Goal: Task Accomplishment & Management: Manage account settings

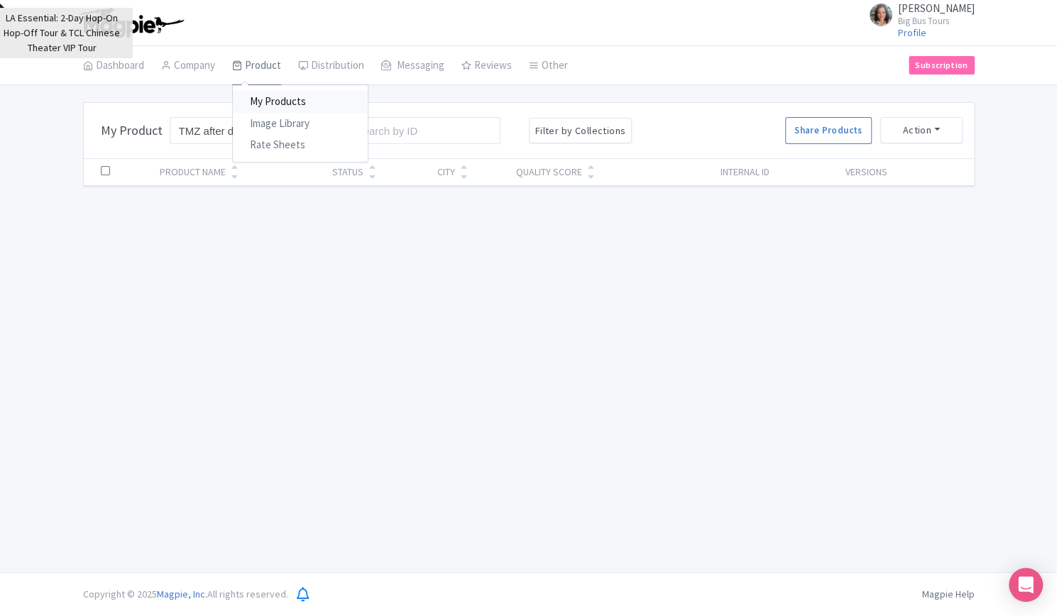
drag, startPoint x: 275, startPoint y: 99, endPoint x: 277, endPoint y: 74, distance: 24.9
click at [275, 99] on link "My Products" at bounding box center [300, 102] width 135 height 22
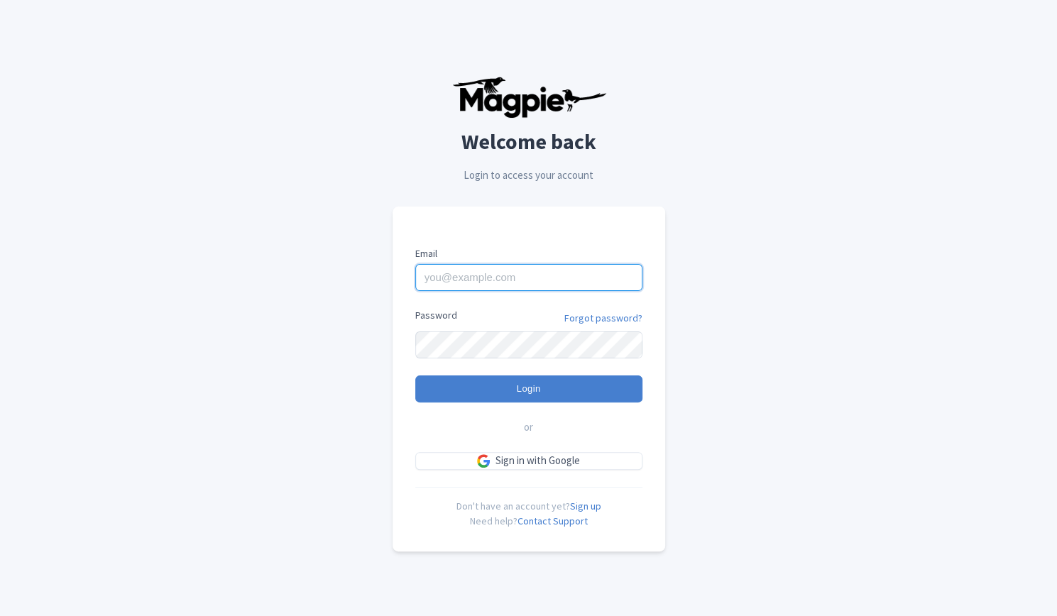
click at [544, 275] on input "Email" at bounding box center [528, 277] width 227 height 27
type input "rositsag@bigbustours.com"
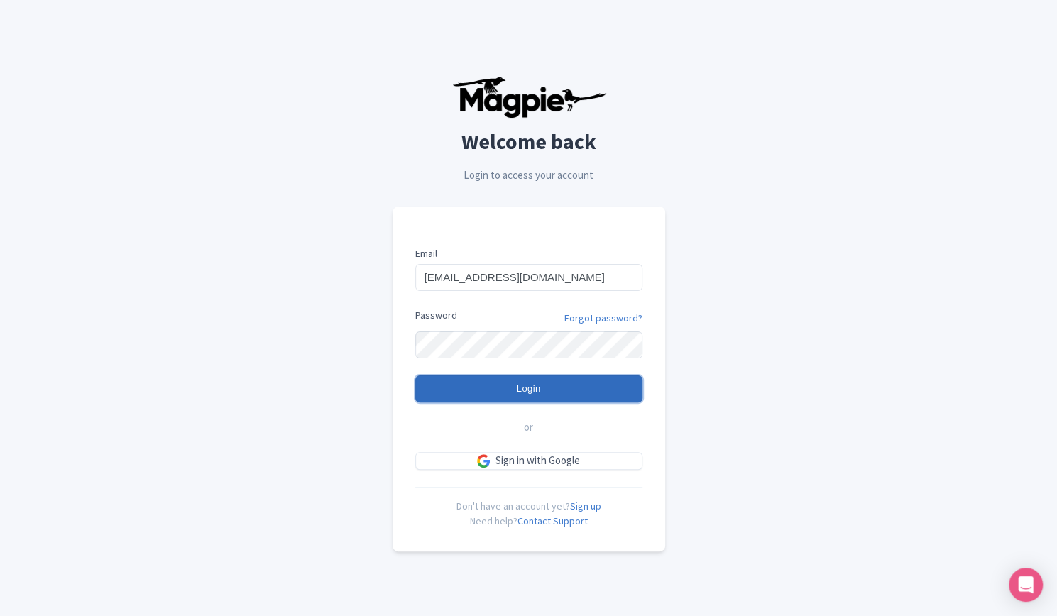
drag, startPoint x: 535, startPoint y: 385, endPoint x: 550, endPoint y: 383, distance: 15.0
click at [536, 386] on input "Login" at bounding box center [528, 389] width 227 height 27
type input "Logging in..."
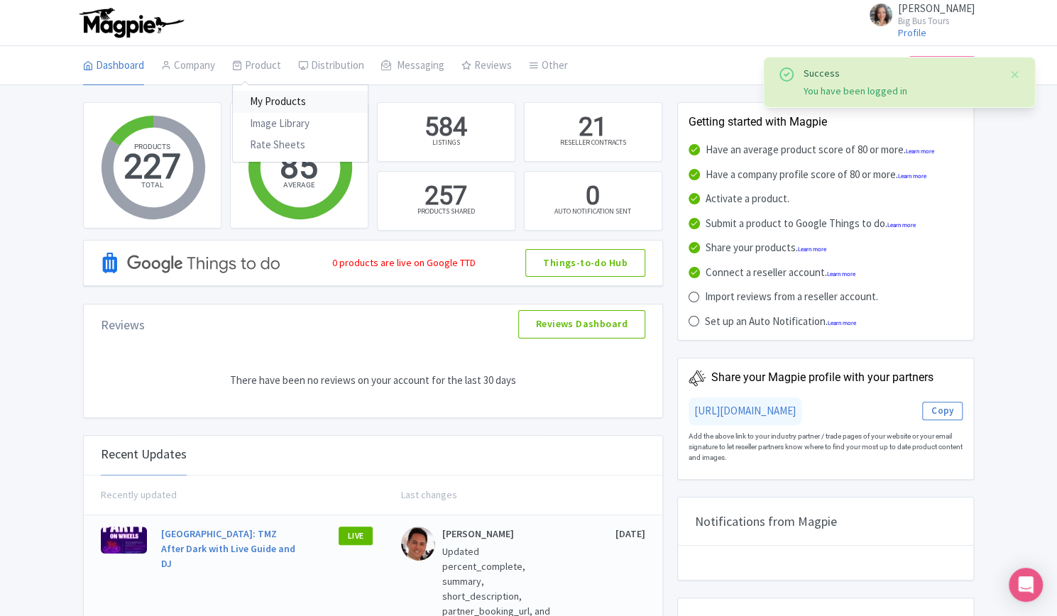
click at [271, 101] on link "My Products" at bounding box center [300, 102] width 135 height 22
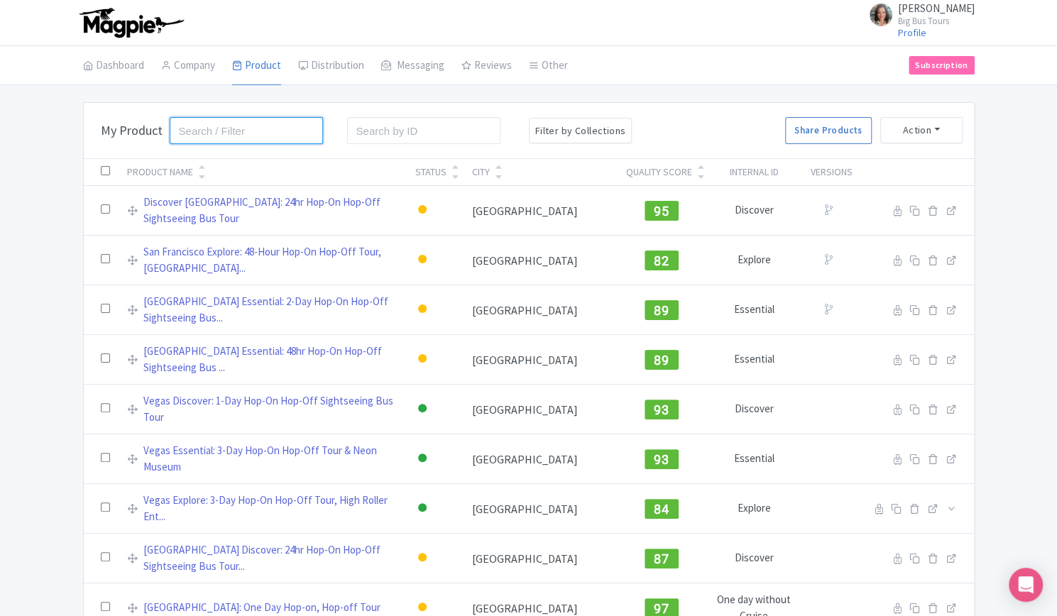
click at [279, 124] on input "search" at bounding box center [247, 130] width 154 height 27
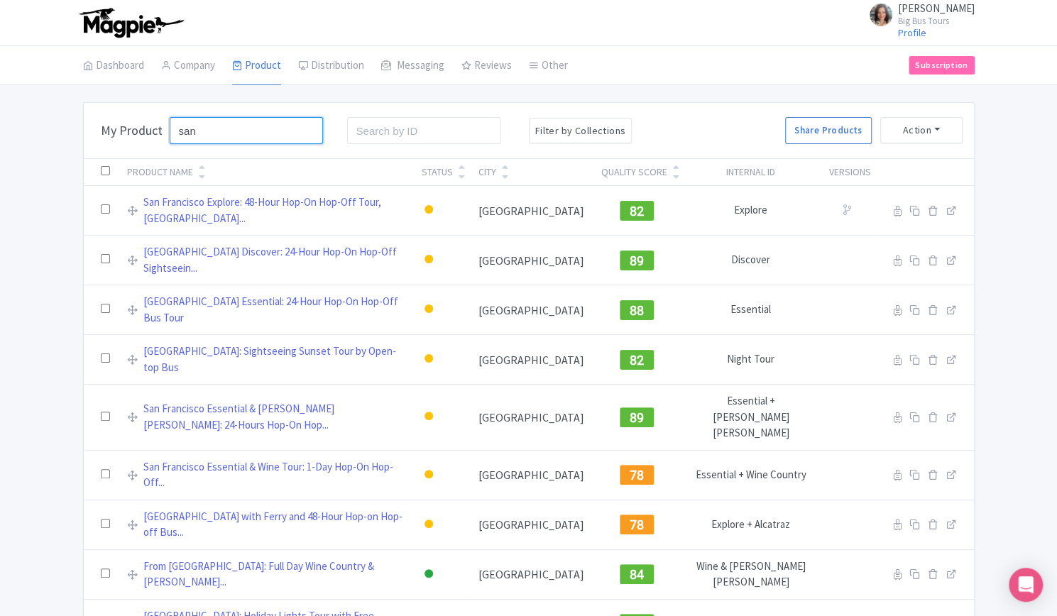
type input "san francisco"
click button "Search" at bounding box center [0, 0] width 0 height 0
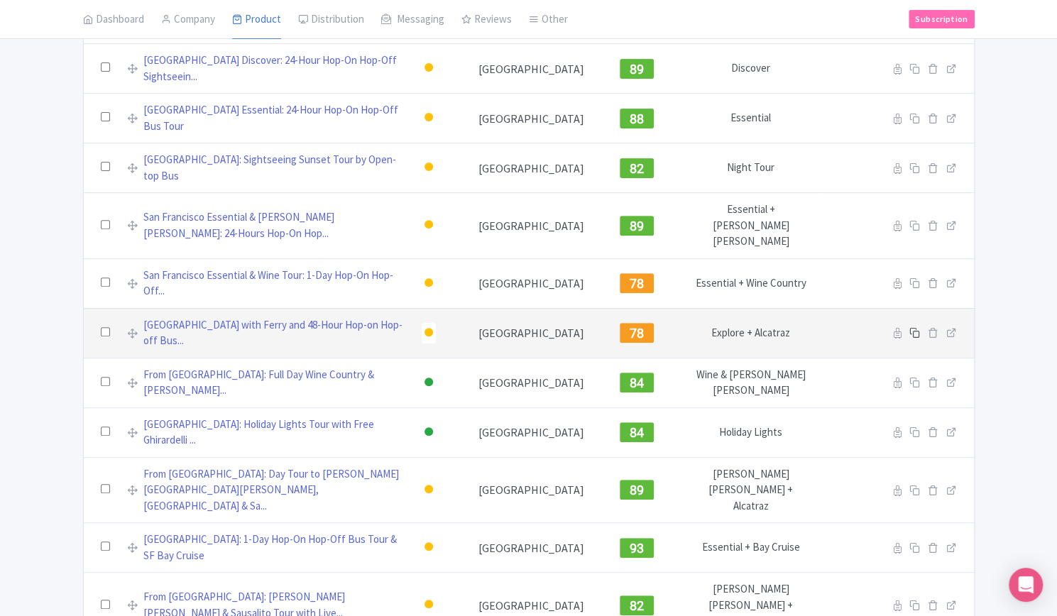
scroll to position [198, 0]
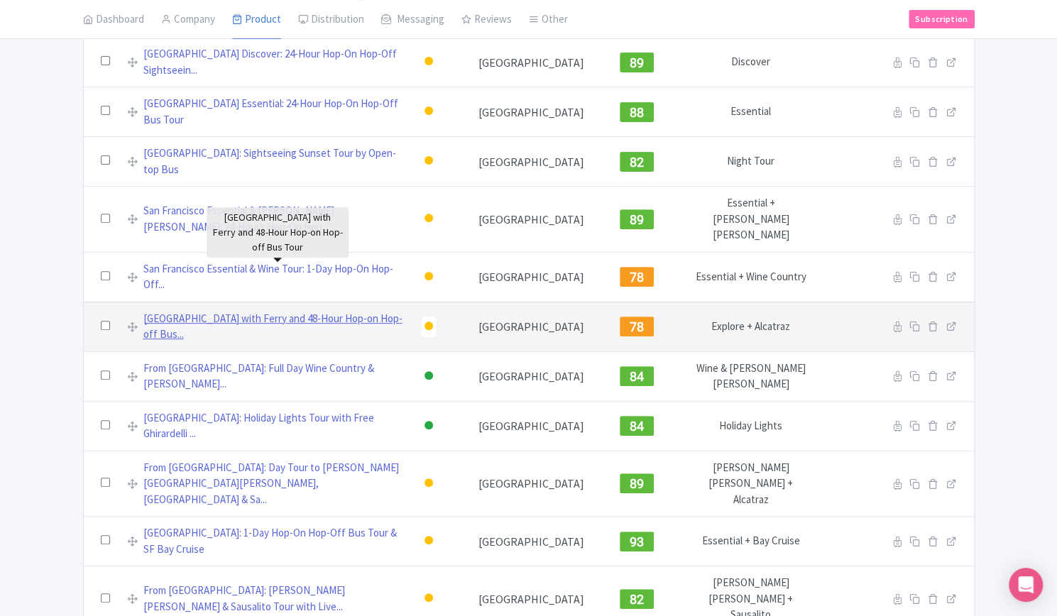
click at [358, 311] on link "Alcatraz Island with Ferry and 48-Hour Hop-on Hop-off Bus..." at bounding box center [273, 327] width 261 height 32
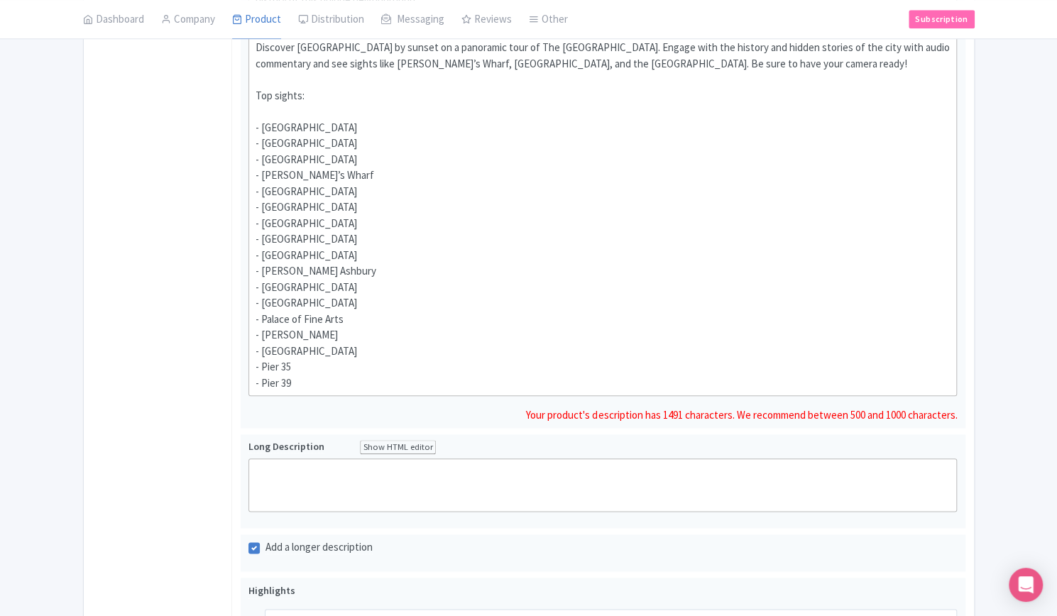
scroll to position [284, 0]
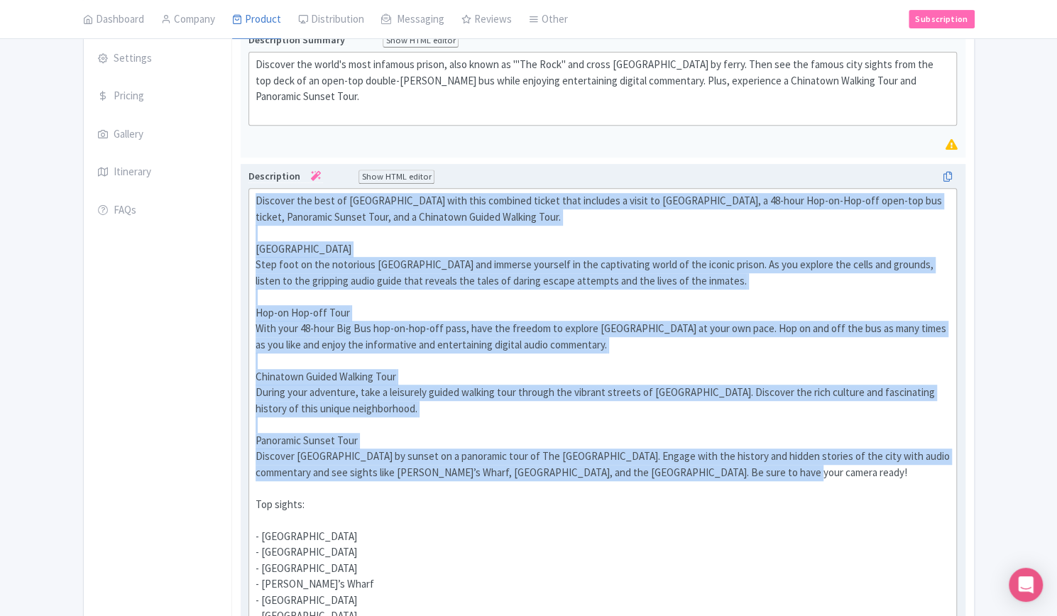
drag, startPoint x: 725, startPoint y: 463, endPoint x: 246, endPoint y: 200, distance: 546.5
click at [246, 200] on div "Description Show HTML editor Bold Italic Strikethrough Link Heading Quote Code …" at bounding box center [603, 501] width 725 height 674
type trix-editor "<div>Discover the best of San Francisco with this combined ticket that includes…"
copy div "Discover the best of San Francisco with this combined ticket that includes a vi…"
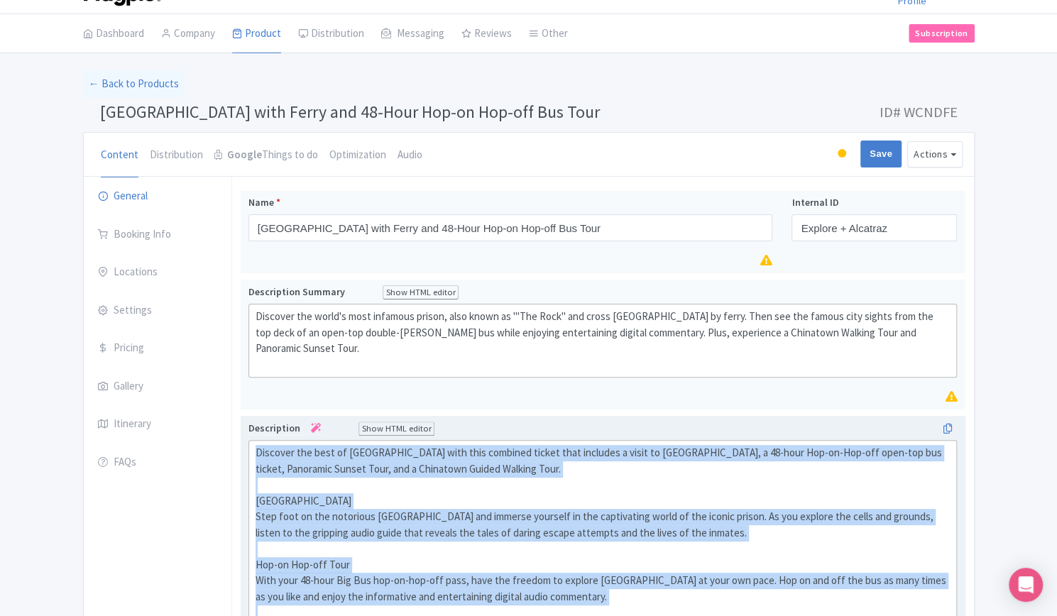
scroll to position [0, 0]
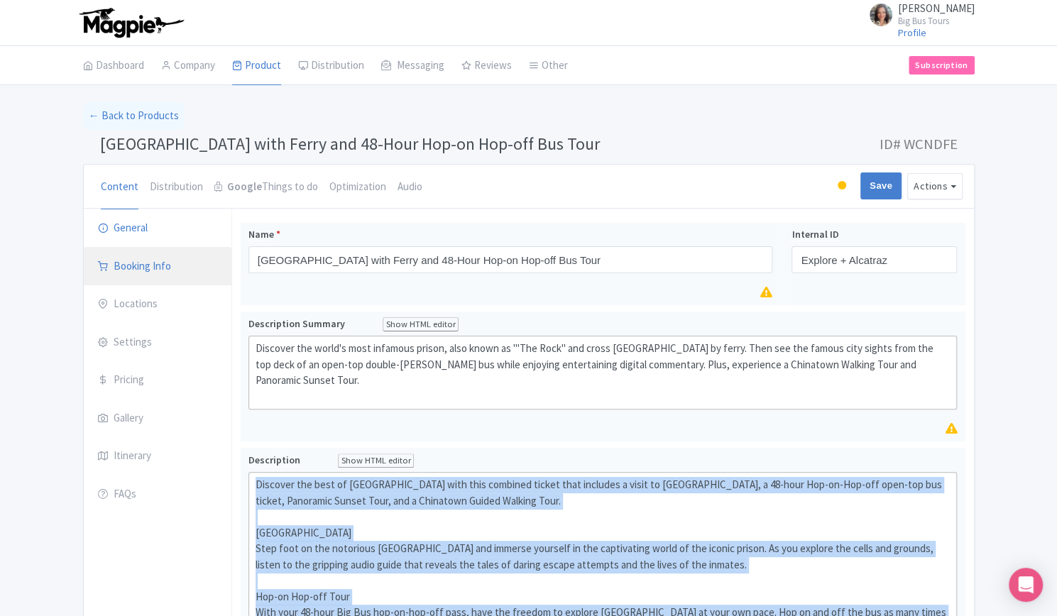
click at [148, 263] on link "Booking Info" at bounding box center [158, 267] width 148 height 40
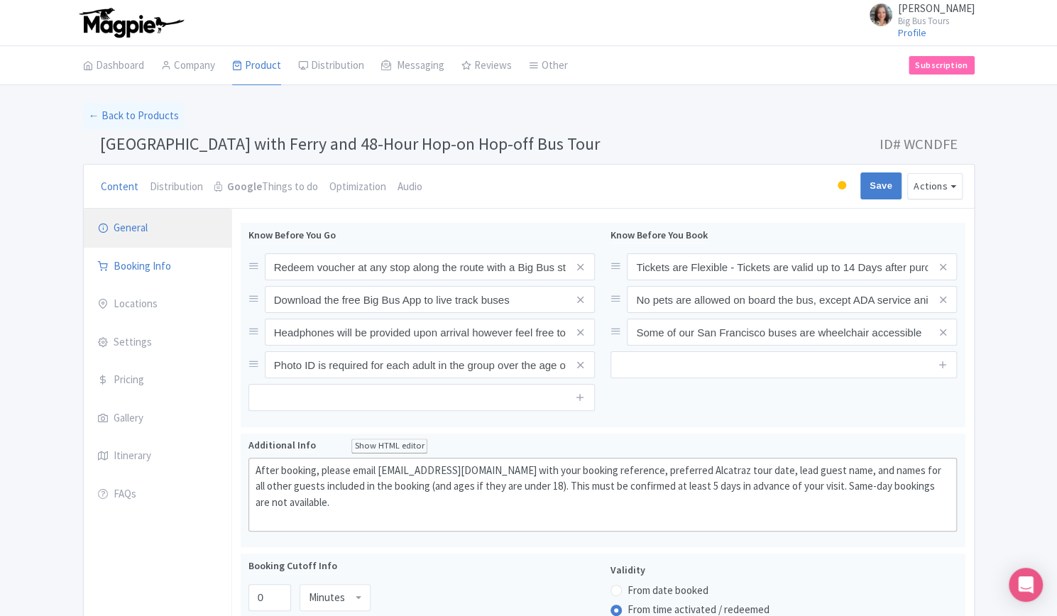
click at [140, 221] on link "General" at bounding box center [158, 229] width 148 height 40
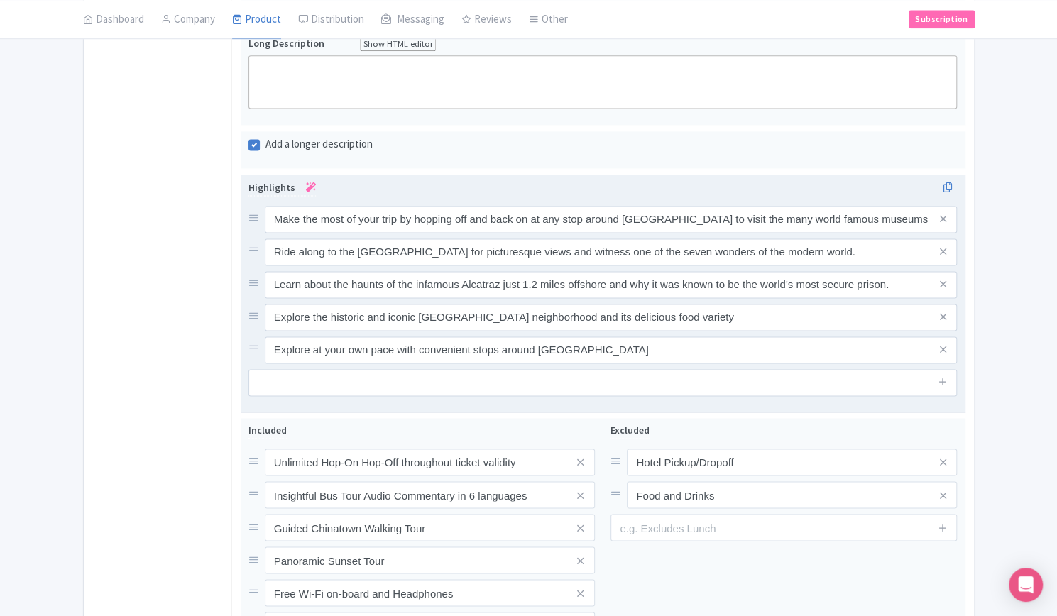
scroll to position [1207, 0]
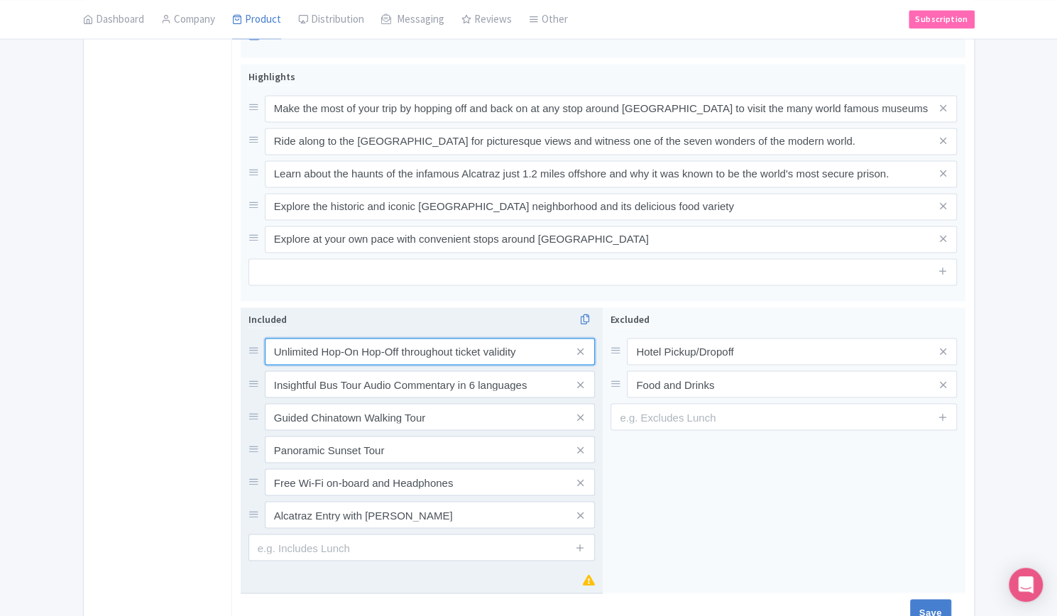
drag, startPoint x: 524, startPoint y: 344, endPoint x: 268, endPoint y: 340, distance: 256.3
click at [268, 340] on input "Unlimited Hop-On Hop-Off throughout ticket validity" at bounding box center [430, 351] width 330 height 27
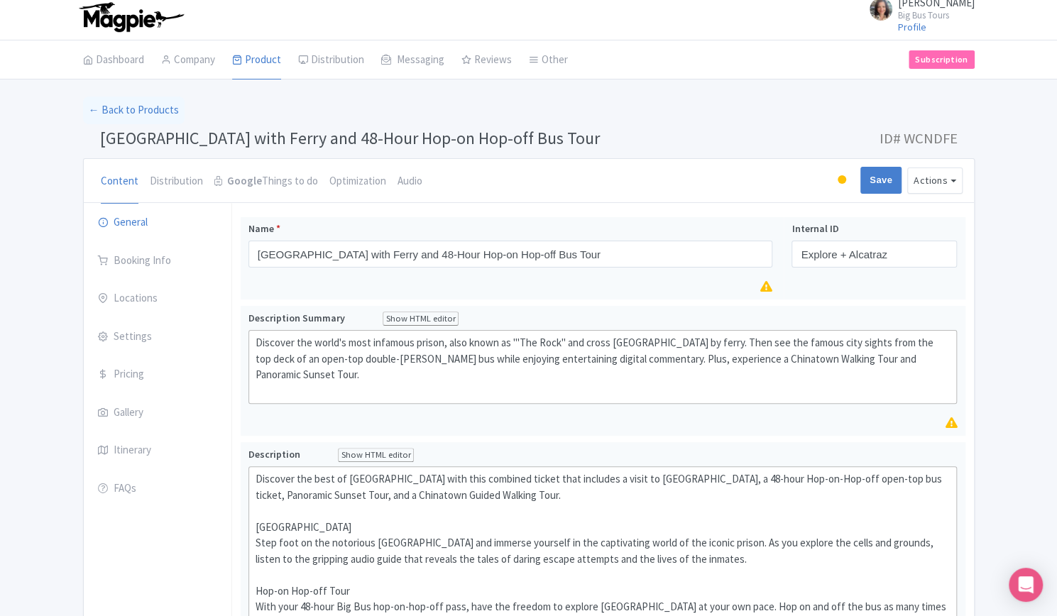
scroll to position [0, 0]
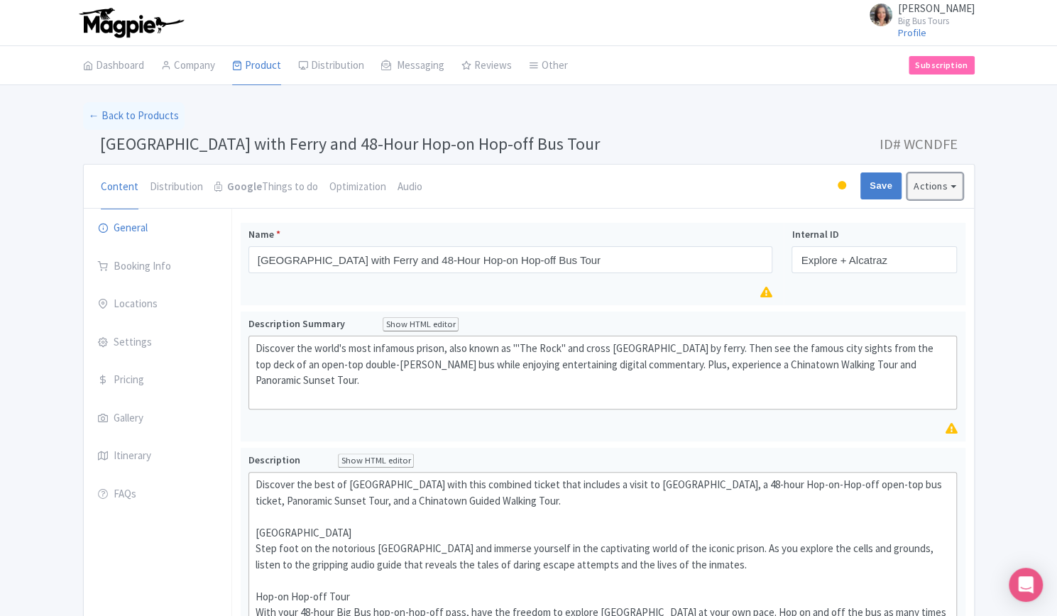
click at [954, 184] on button "Actions" at bounding box center [934, 186] width 55 height 26
click at [780, 246] on link "Industry Partner View" at bounding box center [768, 247] width 135 height 22
click at [155, 267] on link "Booking Info" at bounding box center [158, 267] width 148 height 40
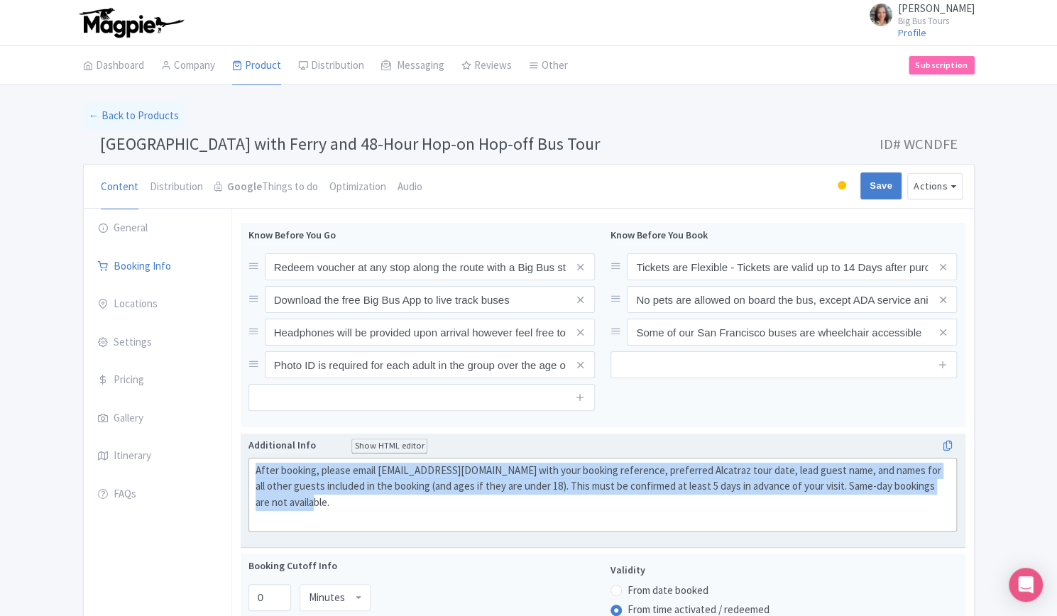
drag, startPoint x: 290, startPoint y: 491, endPoint x: 253, endPoint y: 462, distance: 46.6
click at [253, 462] on trix-editor "After booking, please email Alcatraz@bigbustours.com with your booking referenc…" at bounding box center [602, 495] width 709 height 74
type trix-editor "<div>After booking, please email Alcatraz@bigbustours.com with your booking ref…"
copy div "After booking, please email Alcatraz@bigbustours.com with your booking referenc…"
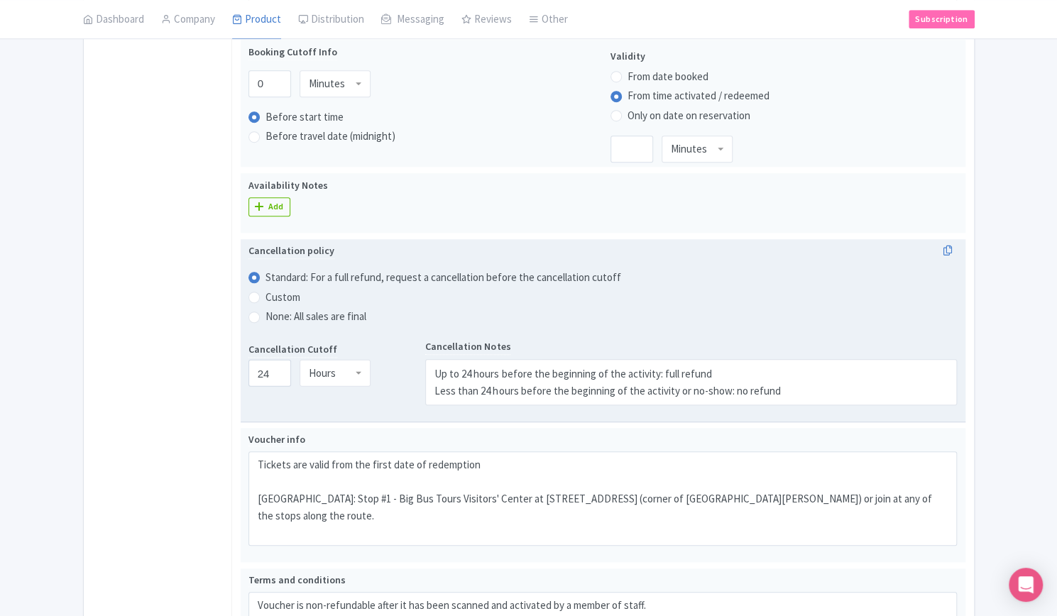
scroll to position [710, 0]
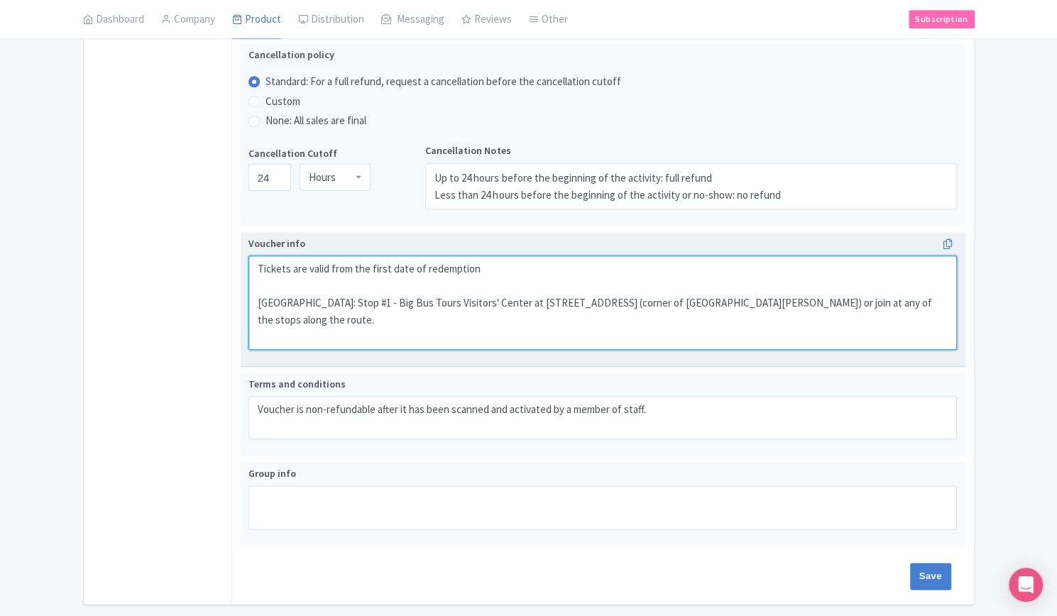
drag, startPoint x: 324, startPoint y: 297, endPoint x: 574, endPoint y: 293, distance: 249.9
click at [574, 293] on textarea "Tickets are valid from the first date of redemption Meeting Point: Stop #1 - Bi…" at bounding box center [602, 303] width 709 height 94
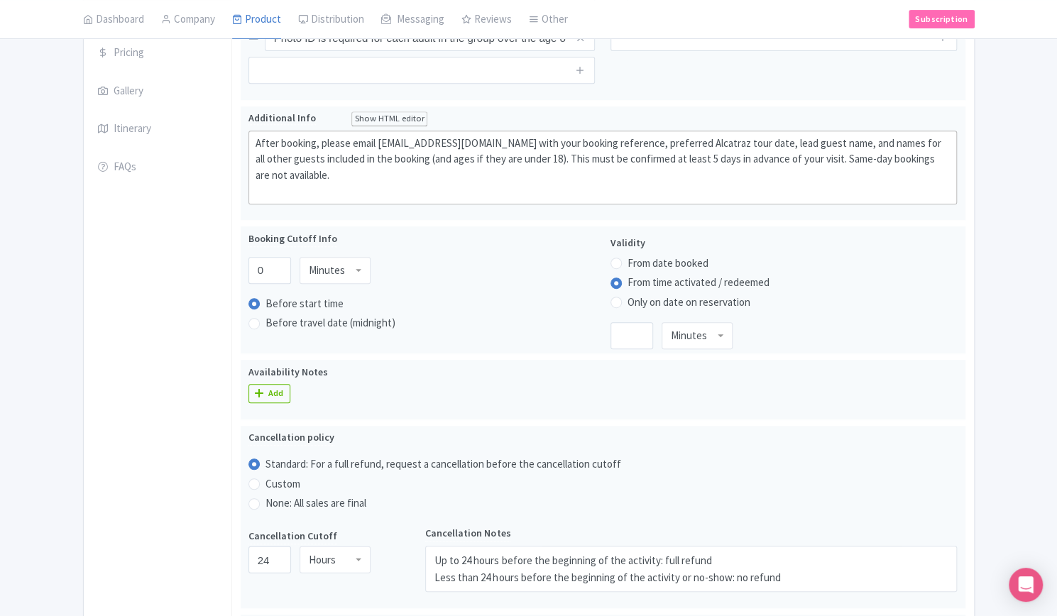
scroll to position [0, 0]
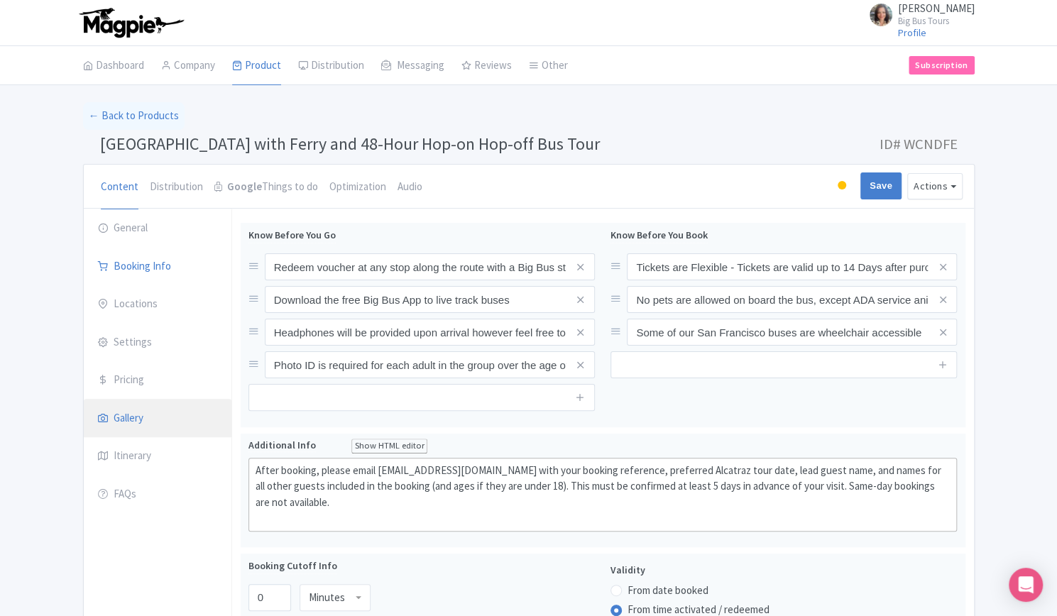
click at [138, 412] on link "Gallery" at bounding box center [158, 419] width 148 height 40
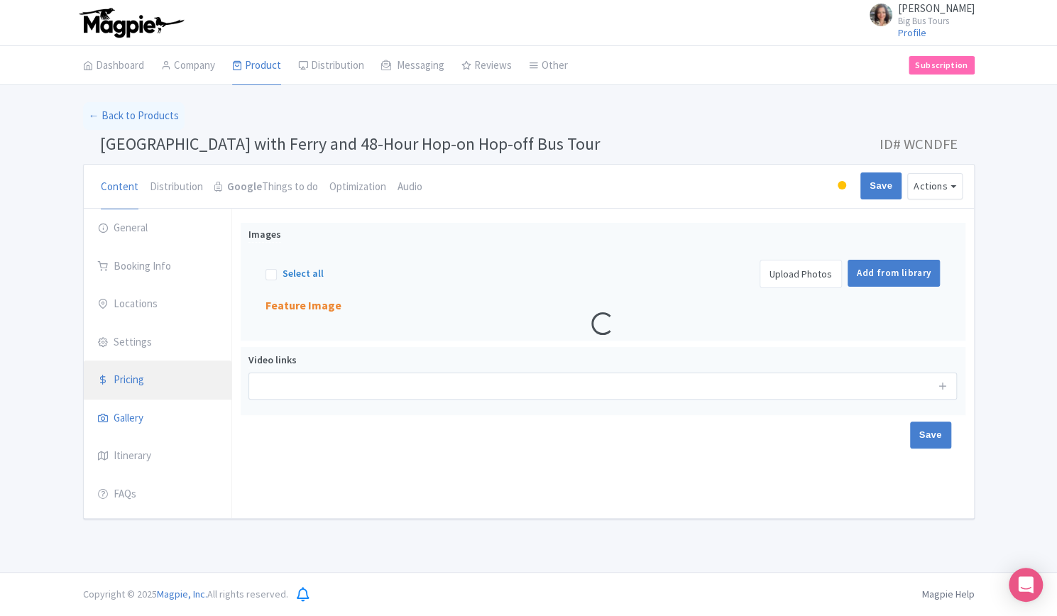
click at [139, 376] on link "Pricing" at bounding box center [158, 381] width 148 height 40
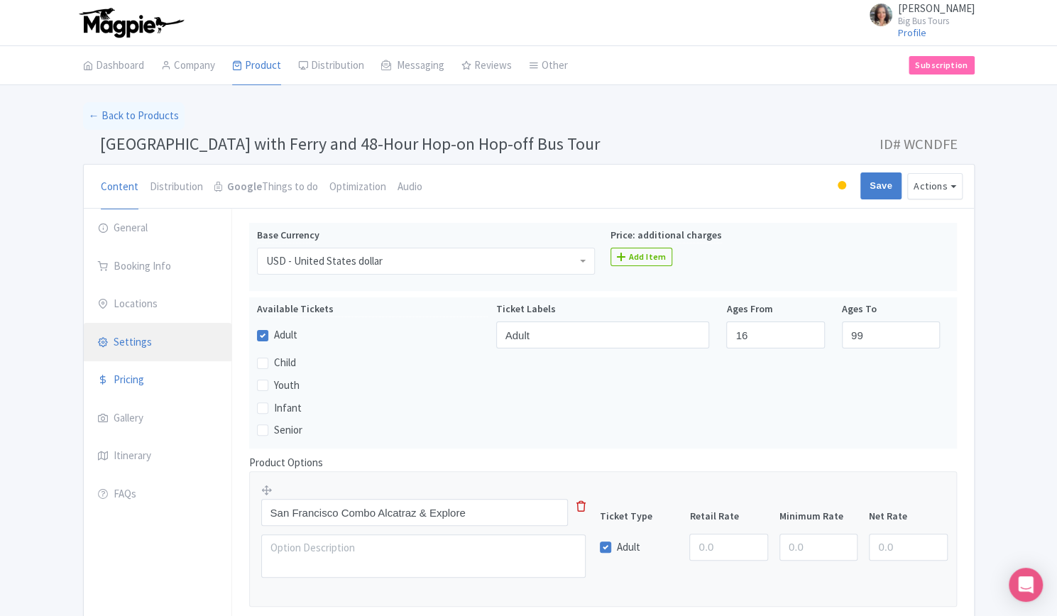
click at [138, 337] on link "Settings" at bounding box center [158, 343] width 148 height 40
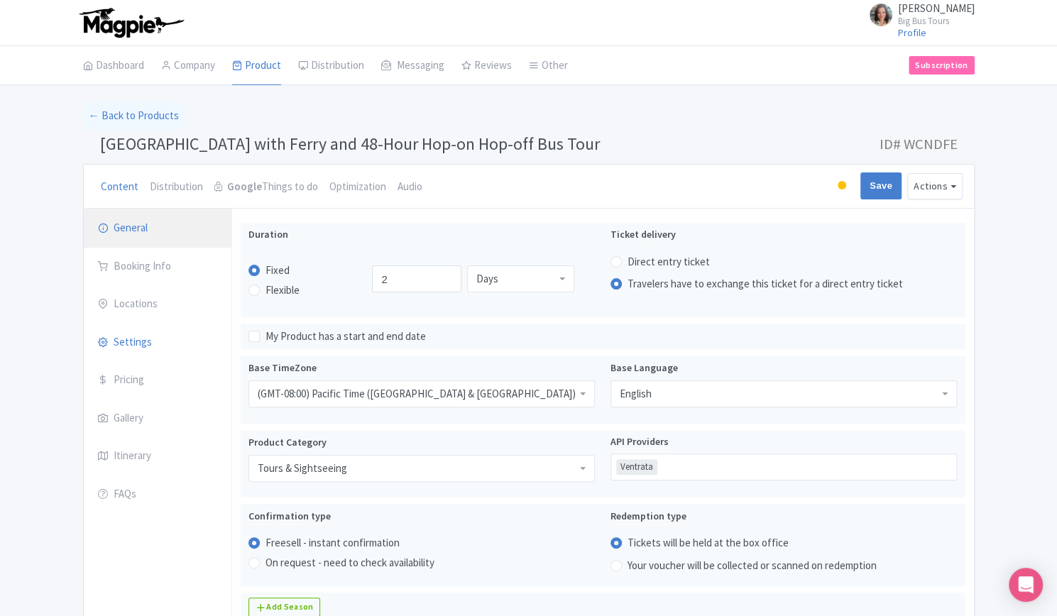
click at [138, 233] on link "General" at bounding box center [158, 229] width 148 height 40
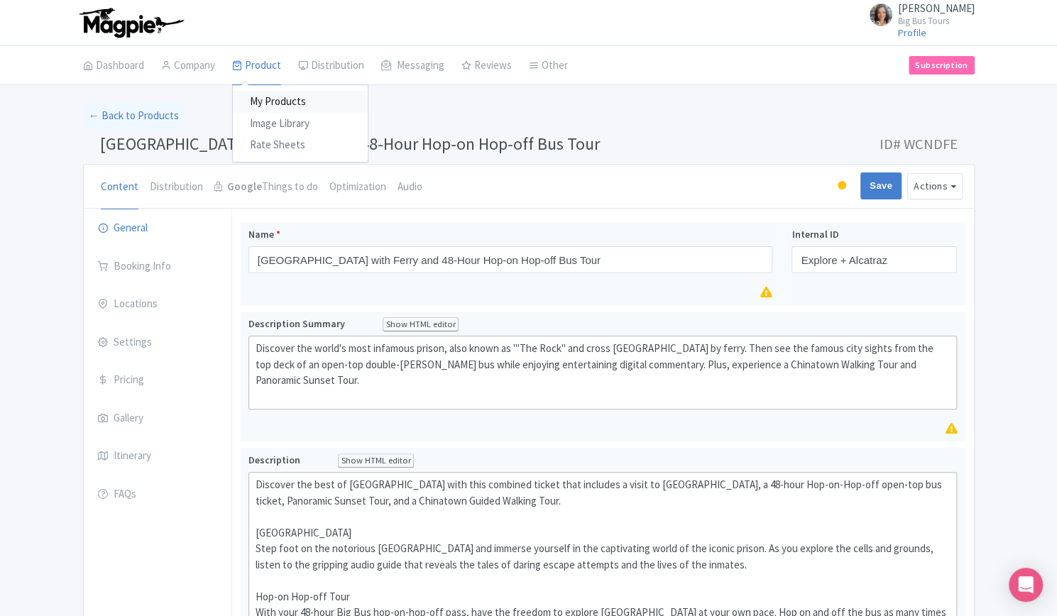
click at [268, 100] on link "My Products" at bounding box center [300, 102] width 135 height 22
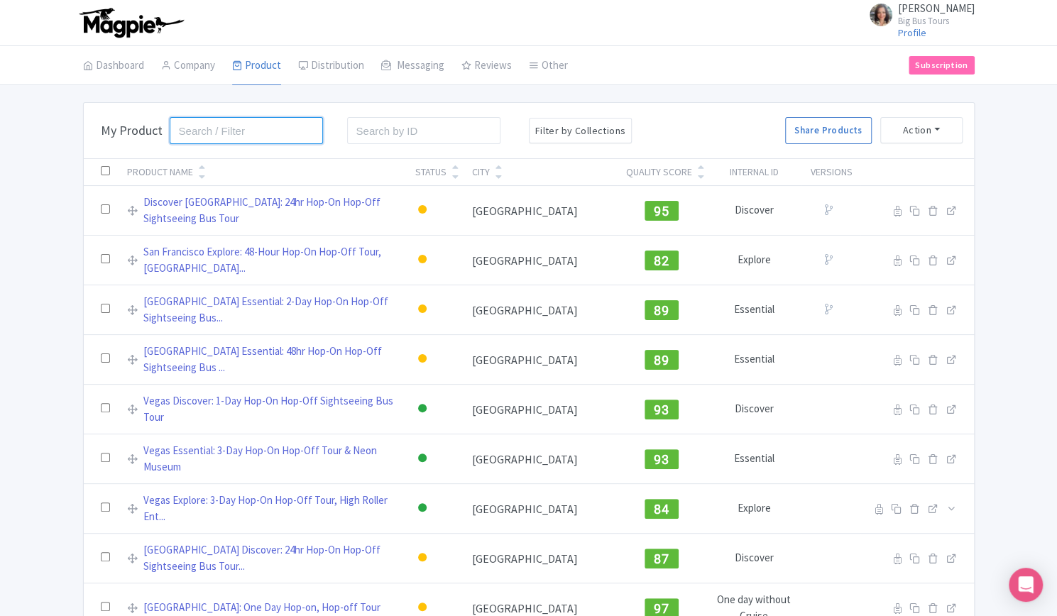
click at [224, 130] on input "search" at bounding box center [247, 130] width 154 height 27
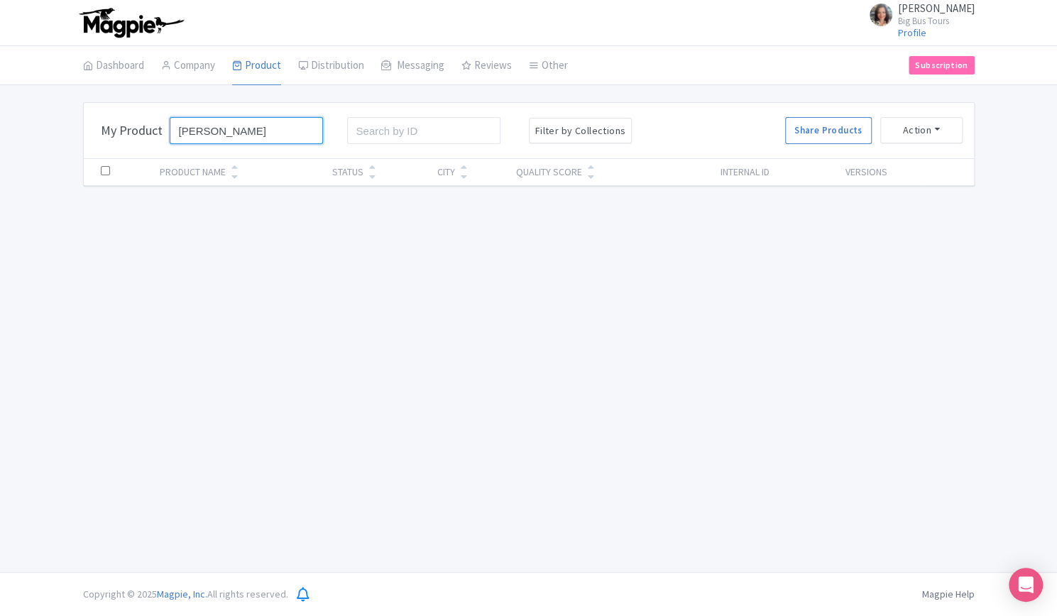
click at [224, 129] on input "[PERSON_NAME]" at bounding box center [247, 130] width 154 height 27
click button "Search" at bounding box center [0, 0] width 0 height 0
drag, startPoint x: 224, startPoint y: 131, endPoint x: 196, endPoint y: 129, distance: 28.5
click at [196, 129] on input "[PERSON_NAME]" at bounding box center [247, 130] width 154 height 27
type input "Cyd"
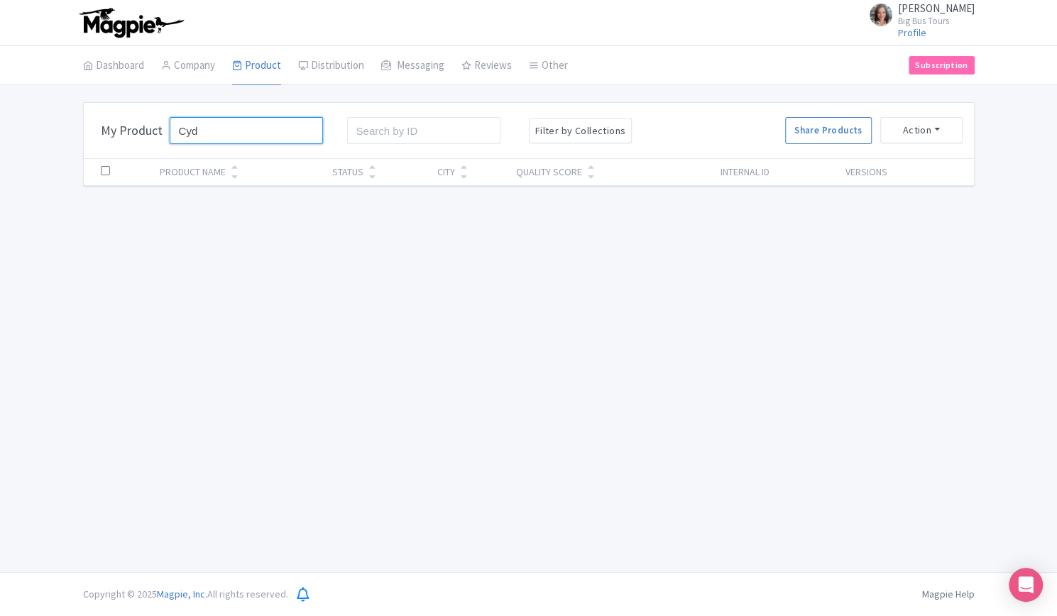
click button "Search" at bounding box center [0, 0] width 0 height 0
click at [267, 100] on link "My Products" at bounding box center [300, 102] width 135 height 22
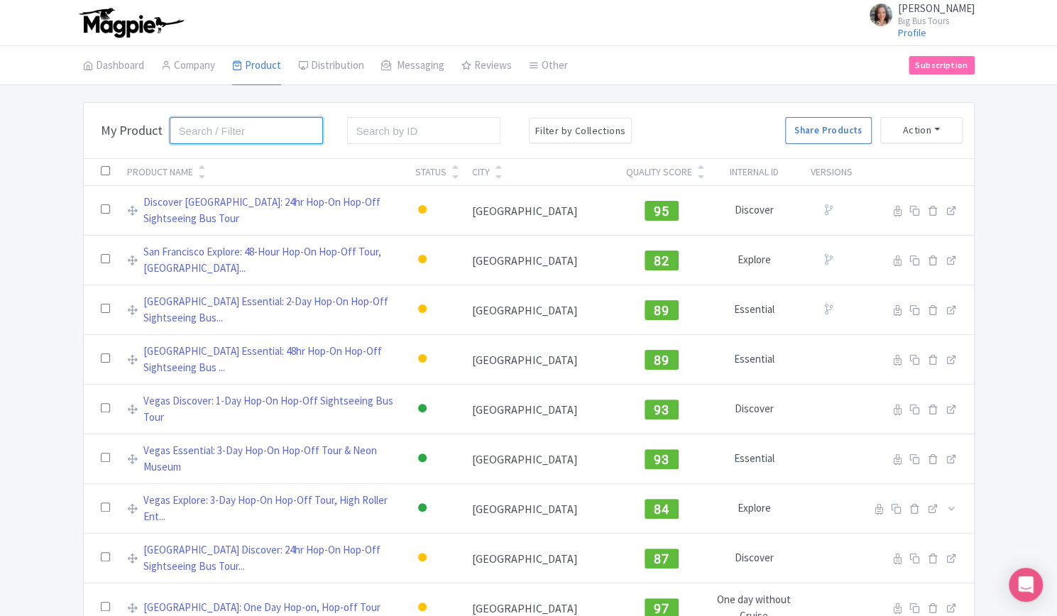
drag, startPoint x: 205, startPoint y: 130, endPoint x: 205, endPoint y: 119, distance: 11.4
click at [205, 129] on input "search" at bounding box center [247, 130] width 154 height 27
click button "Search" at bounding box center [0, 0] width 0 height 0
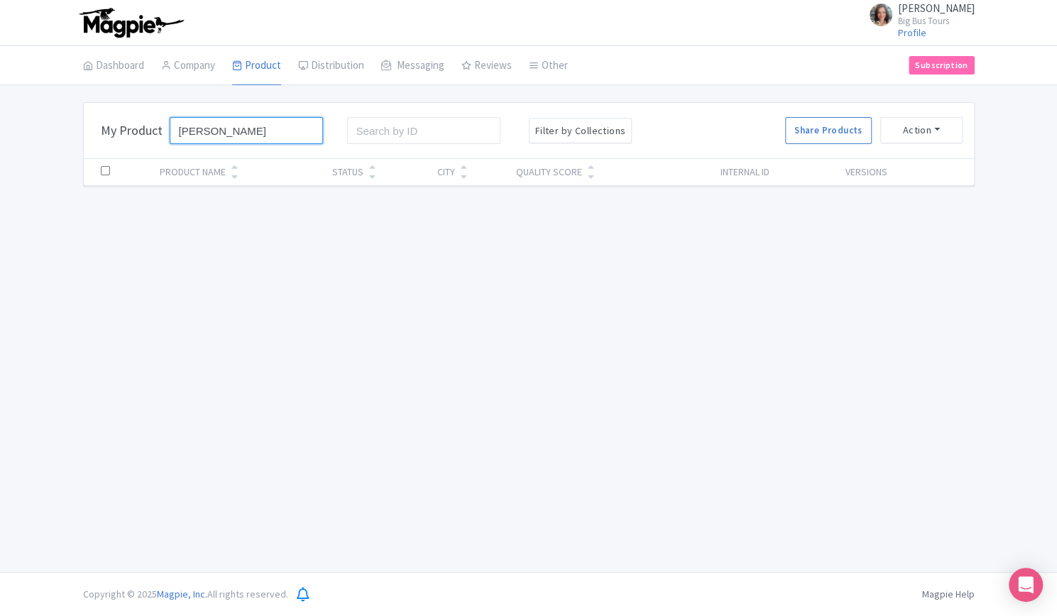
drag, startPoint x: 182, startPoint y: 132, endPoint x: 163, endPoint y: 113, distance: 26.6
click at [165, 128] on form "[PERSON_NAME] Search" at bounding box center [251, 131] width 177 height 44
type input "[GEOGRAPHIC_DATA]"
click button "Search" at bounding box center [0, 0] width 0 height 0
